Goal: Connect with others: Connect with other users

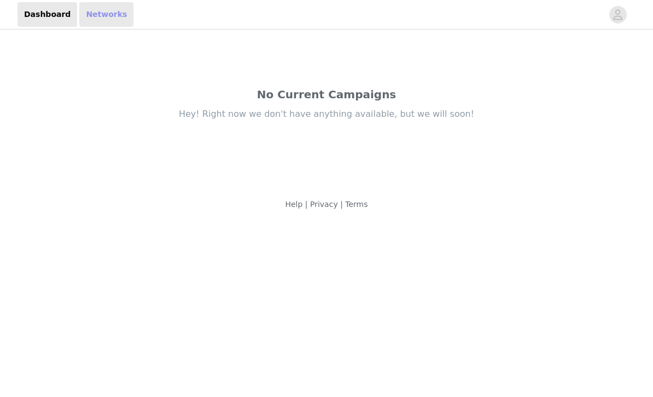
click at [95, 11] on link "Networks" at bounding box center [106, 14] width 54 height 25
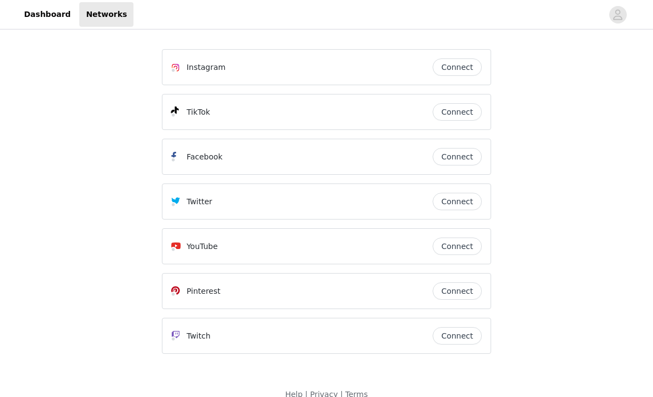
click at [463, 120] on button "Connect" at bounding box center [456, 111] width 49 height 17
click at [473, 74] on button "Connect" at bounding box center [456, 66] width 49 height 17
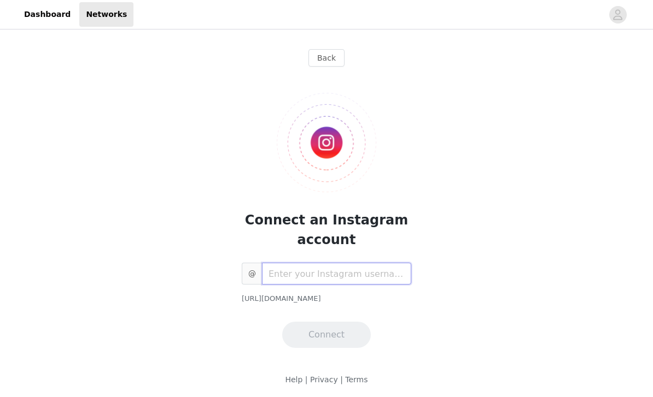
click at [391, 271] on input "text" at bounding box center [336, 274] width 149 height 22
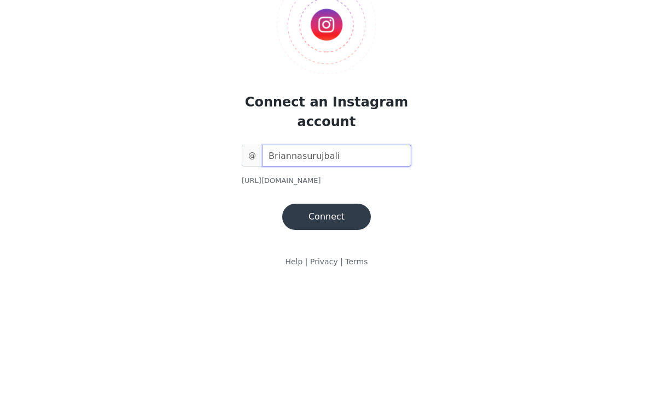
scroll to position [1, 0]
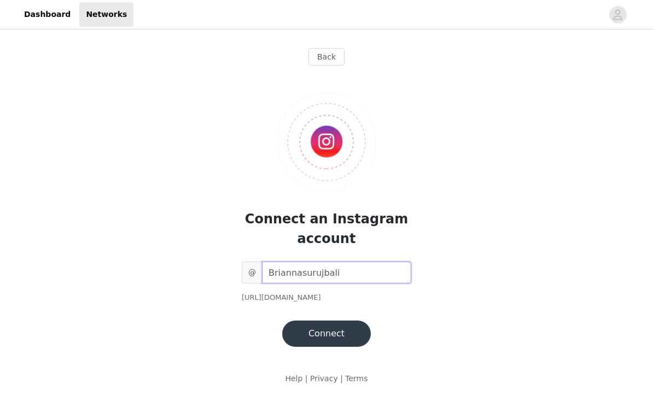
type input "Briannasurujbali"
click at [355, 336] on button "Connect" at bounding box center [326, 334] width 89 height 26
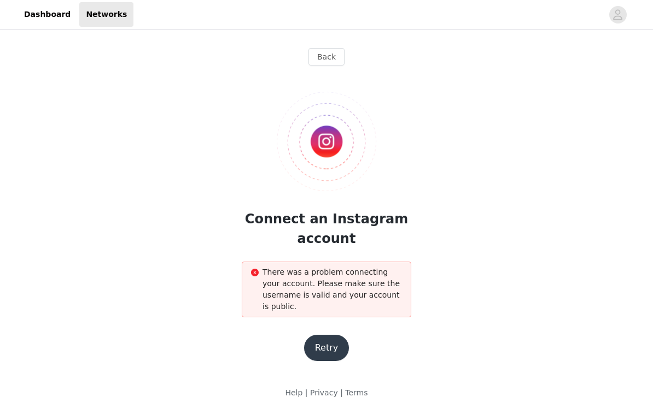
click at [331, 344] on button "Retry" at bounding box center [326, 348] width 45 height 26
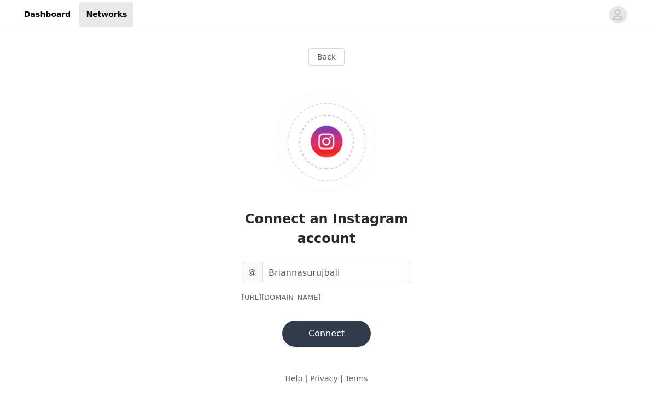
click at [352, 333] on button "Connect" at bounding box center [326, 334] width 89 height 26
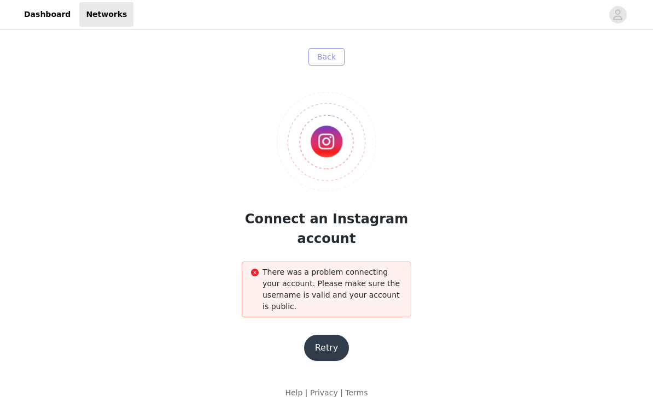
click at [342, 50] on button "Back" at bounding box center [326, 56] width 36 height 17
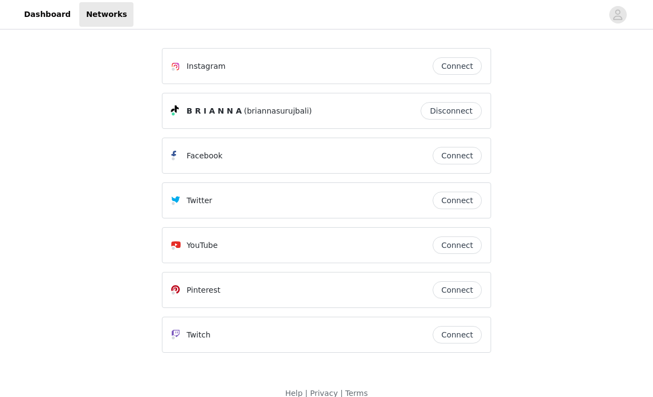
click at [461, 71] on button "Connect" at bounding box center [456, 65] width 49 height 17
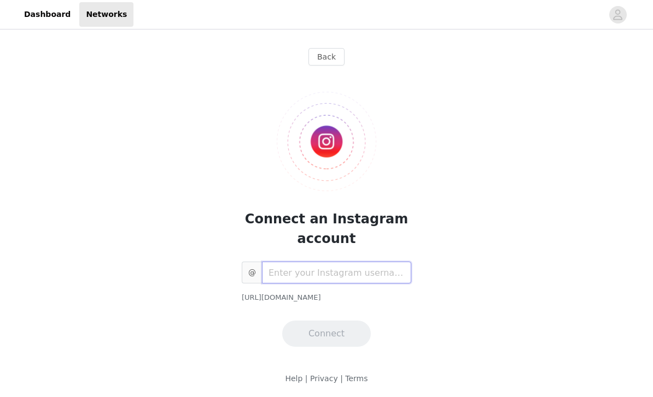
click at [360, 275] on input "text" at bounding box center [336, 273] width 149 height 22
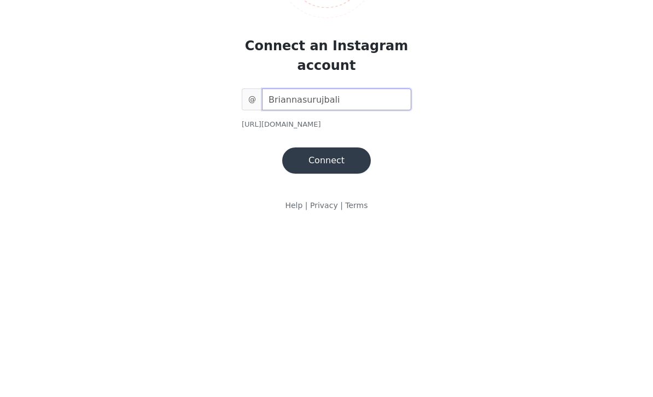
type input "Briannasurujbali"
click at [333, 321] on button "Connect" at bounding box center [326, 334] width 89 height 26
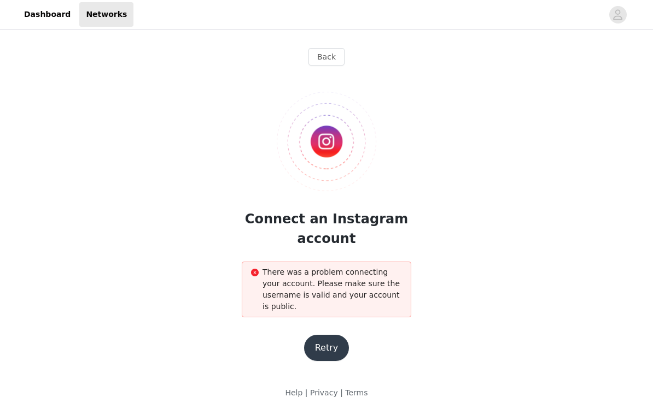
click at [331, 351] on button "Retry" at bounding box center [326, 348] width 45 height 26
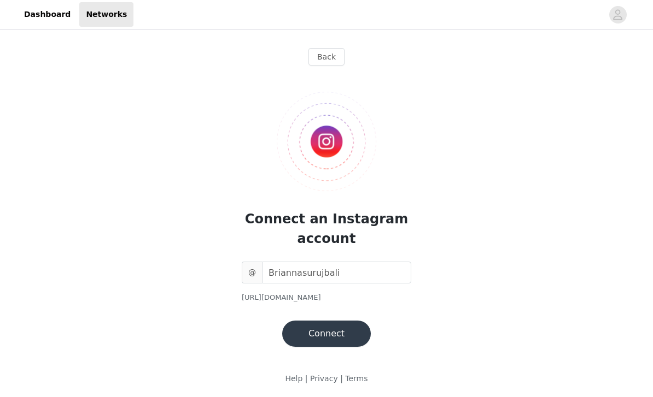
click at [348, 332] on button "Connect" at bounding box center [326, 334] width 89 height 26
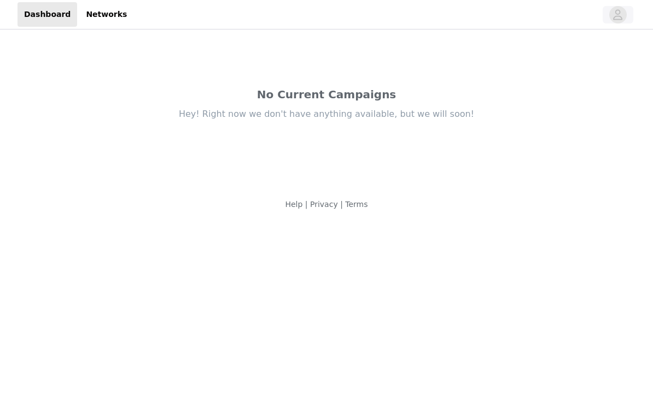
click at [618, 18] on icon "avatar" at bounding box center [617, 14] width 10 height 17
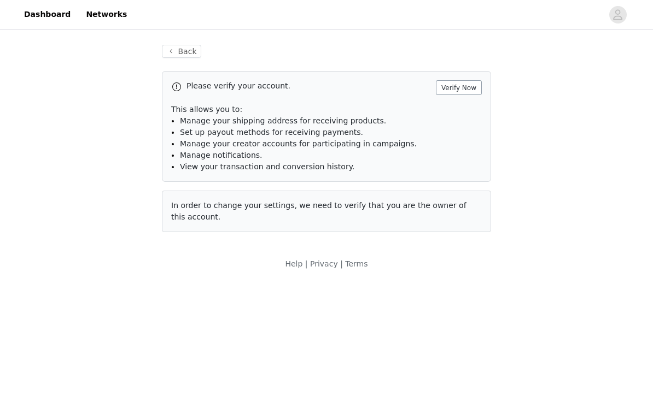
click at [468, 92] on button "Verify Now" at bounding box center [459, 87] width 46 height 15
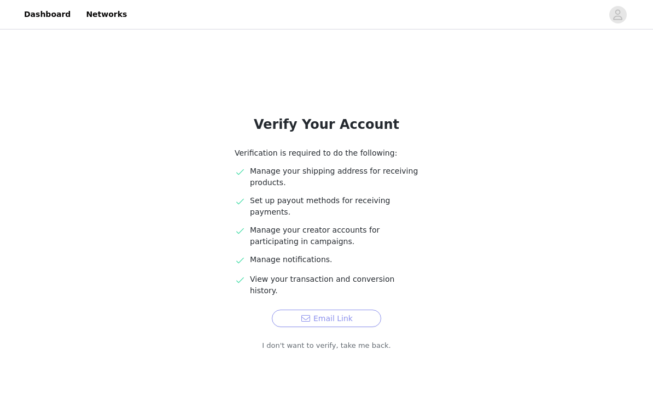
click at [363, 310] on button "Email Link" at bounding box center [326, 318] width 109 height 17
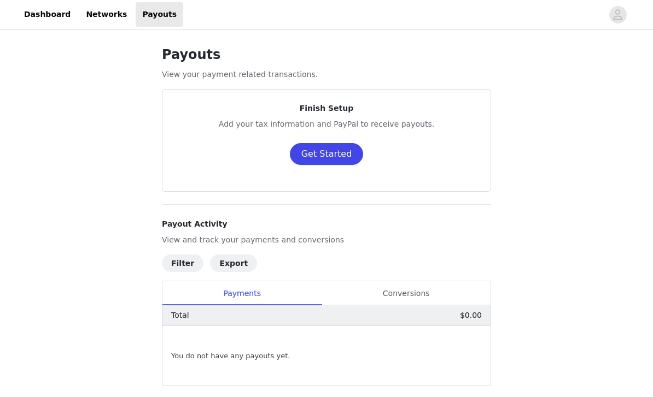
click at [343, 164] on button "Get Started" at bounding box center [327, 154] width 74 height 22
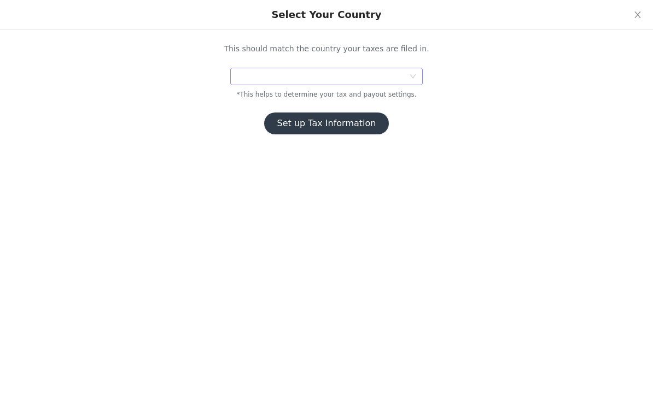
click at [396, 74] on div at bounding box center [323, 76] width 172 height 16
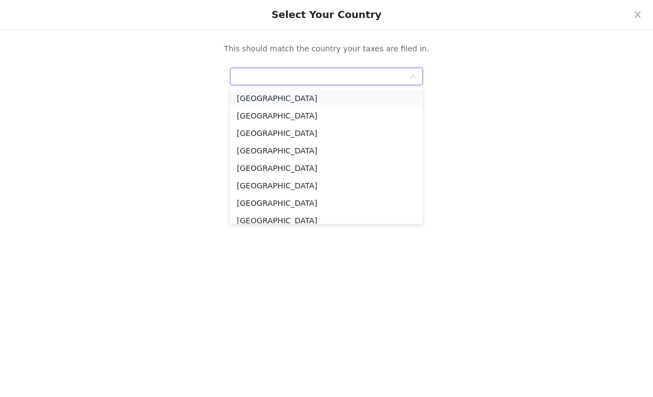
click at [345, 95] on li "[GEOGRAPHIC_DATA]" at bounding box center [326, 98] width 192 height 17
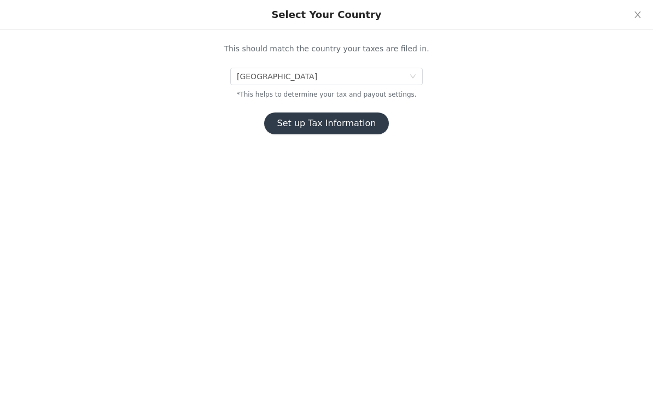
click at [359, 127] on button "Set up Tax Information" at bounding box center [326, 124] width 125 height 22
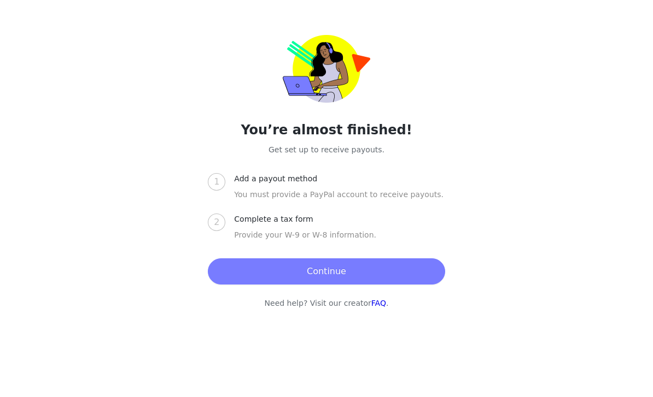
click at [383, 262] on button "Continue" at bounding box center [326, 271] width 237 height 26
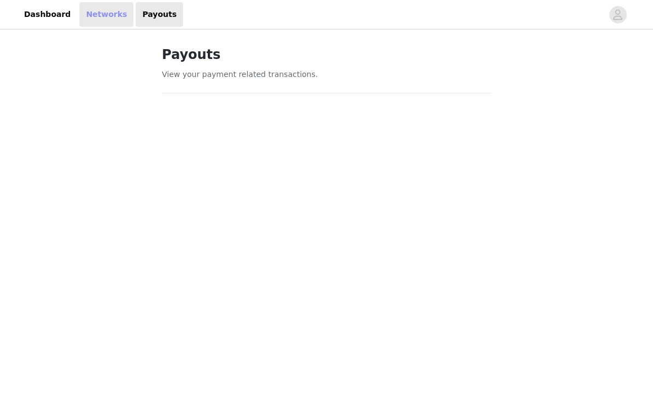
click at [109, 15] on link "Networks" at bounding box center [106, 14] width 54 height 25
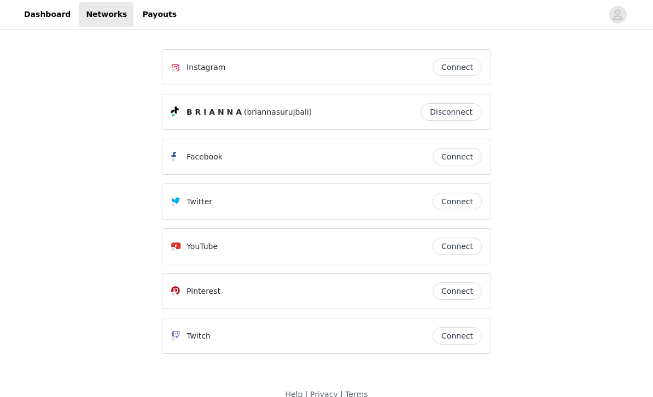
click at [467, 75] on button "Connect" at bounding box center [456, 66] width 49 height 17
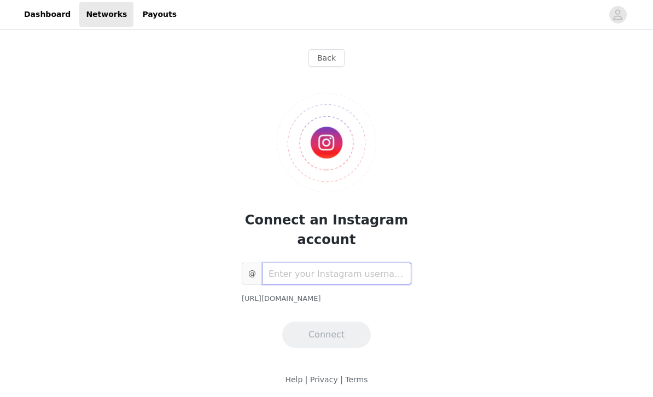
click at [372, 270] on input "text" at bounding box center [336, 274] width 149 height 22
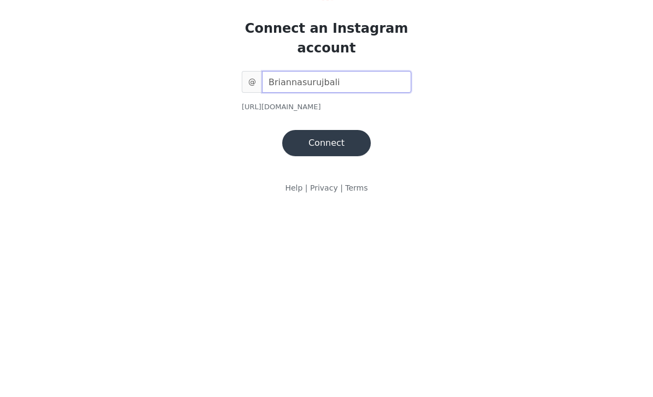
type input "Briannasurujbali"
click at [343, 322] on button "Connect" at bounding box center [326, 335] width 89 height 26
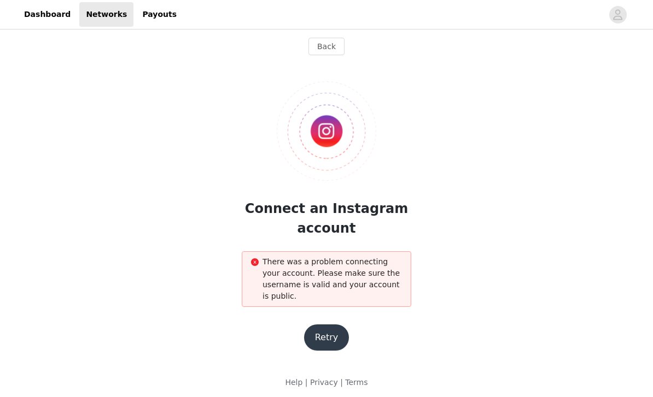
scroll to position [16, 0]
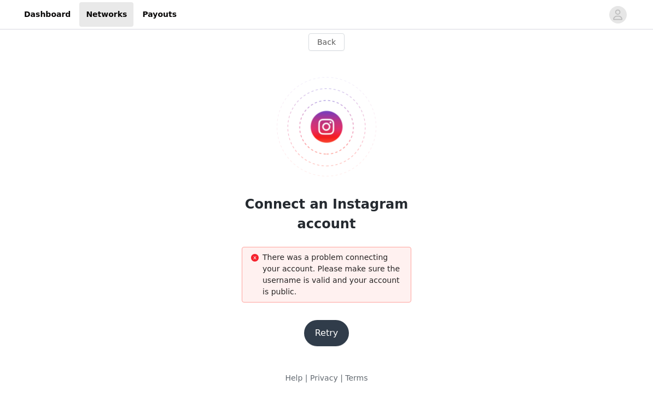
click at [337, 340] on button "Retry" at bounding box center [326, 333] width 45 height 26
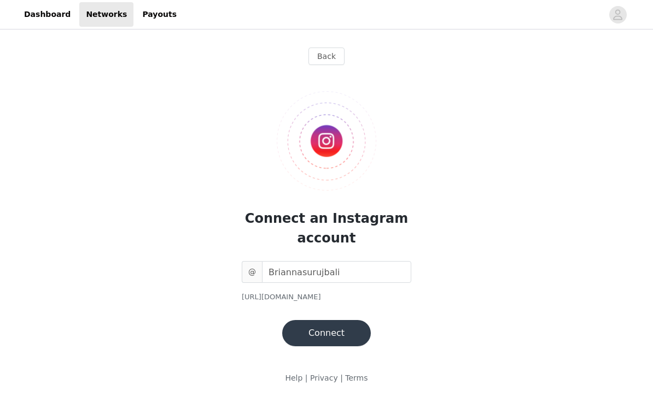
scroll to position [1, 0]
click at [361, 269] on input "Briannasurujbali" at bounding box center [336, 273] width 149 height 22
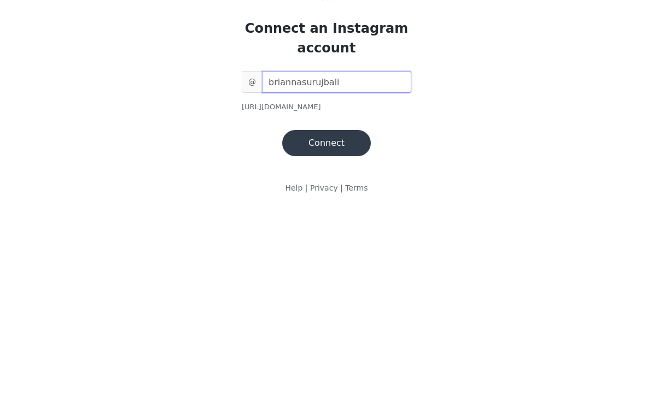
type input "briannasurujbali"
click at [350, 321] on button "Connect" at bounding box center [326, 334] width 89 height 26
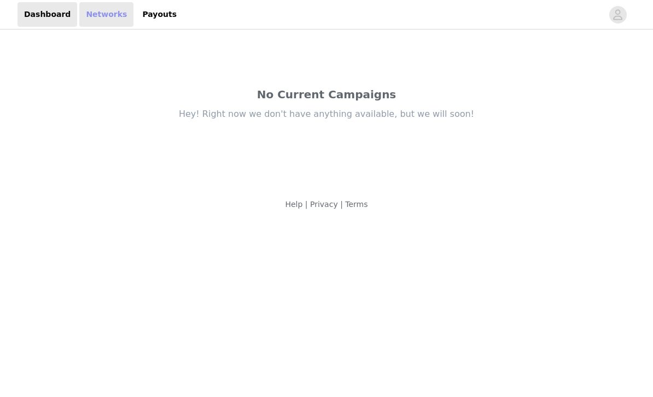
click at [98, 14] on link "Networks" at bounding box center [106, 14] width 54 height 25
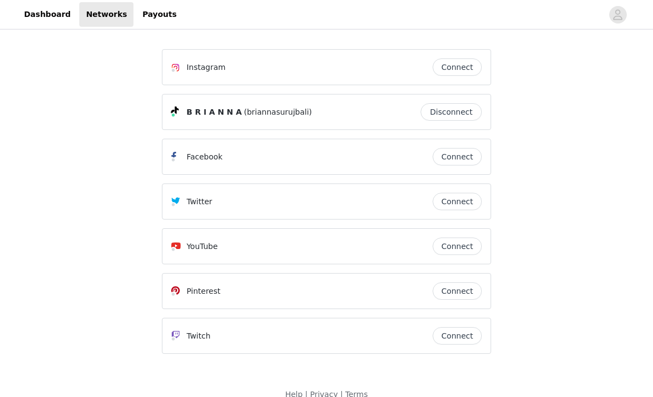
click at [464, 73] on button "Connect" at bounding box center [456, 66] width 49 height 17
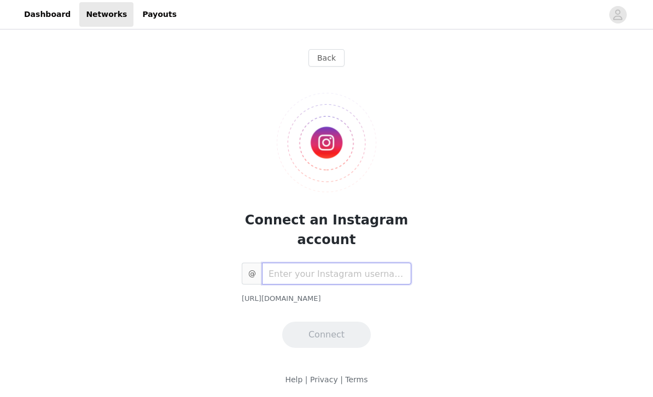
click at [371, 269] on input "text" at bounding box center [336, 274] width 149 height 22
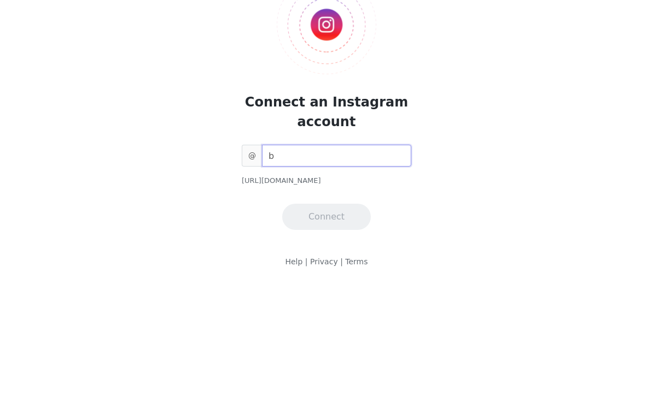
click at [391, 263] on input "b" at bounding box center [336, 274] width 149 height 22
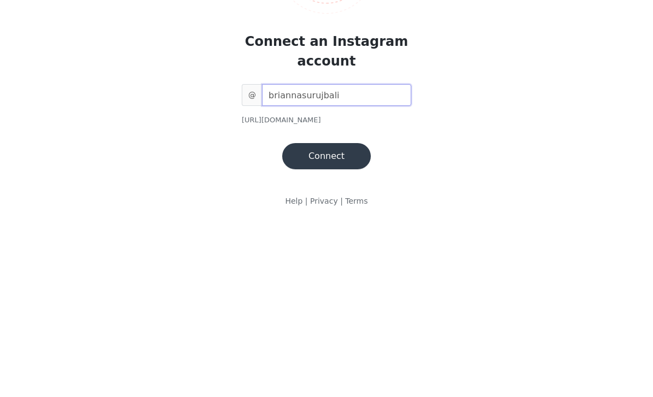
type input "briannasurujbali"
click at [346, 322] on button "Connect" at bounding box center [326, 335] width 89 height 26
